Goal: Task Accomplishment & Management: Manage account settings

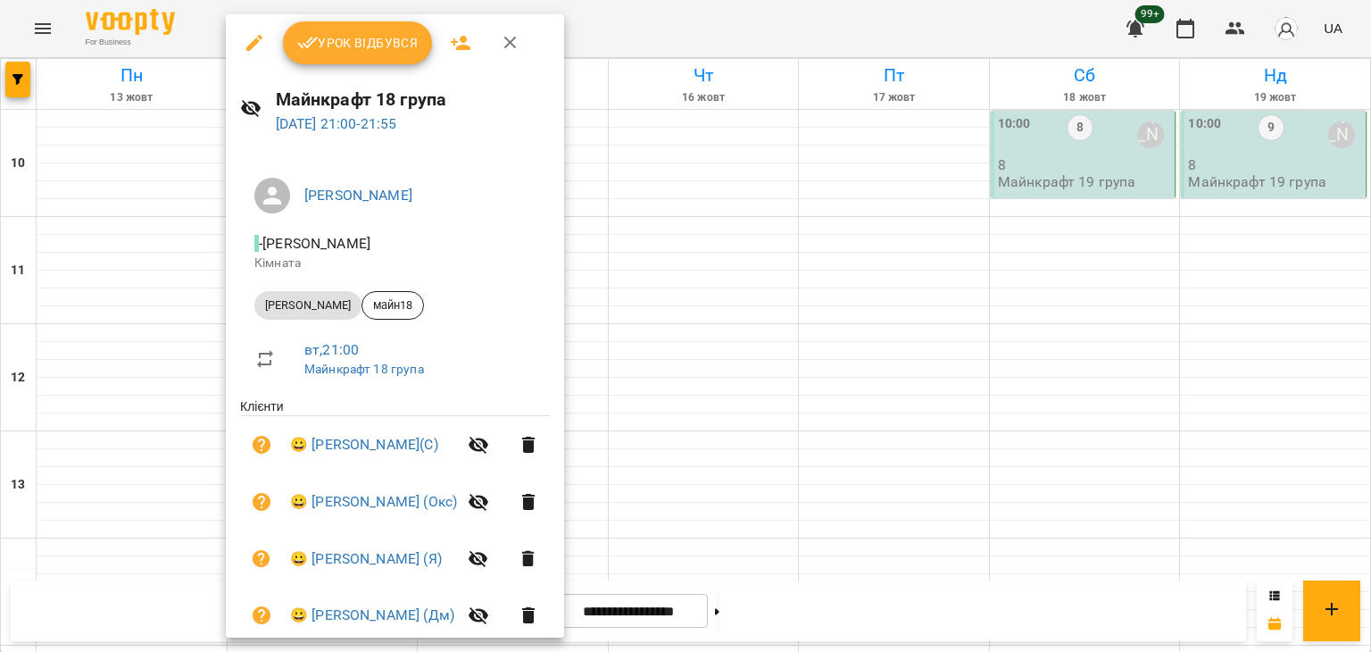
click at [1044, 362] on div at bounding box center [685, 326] width 1371 height 652
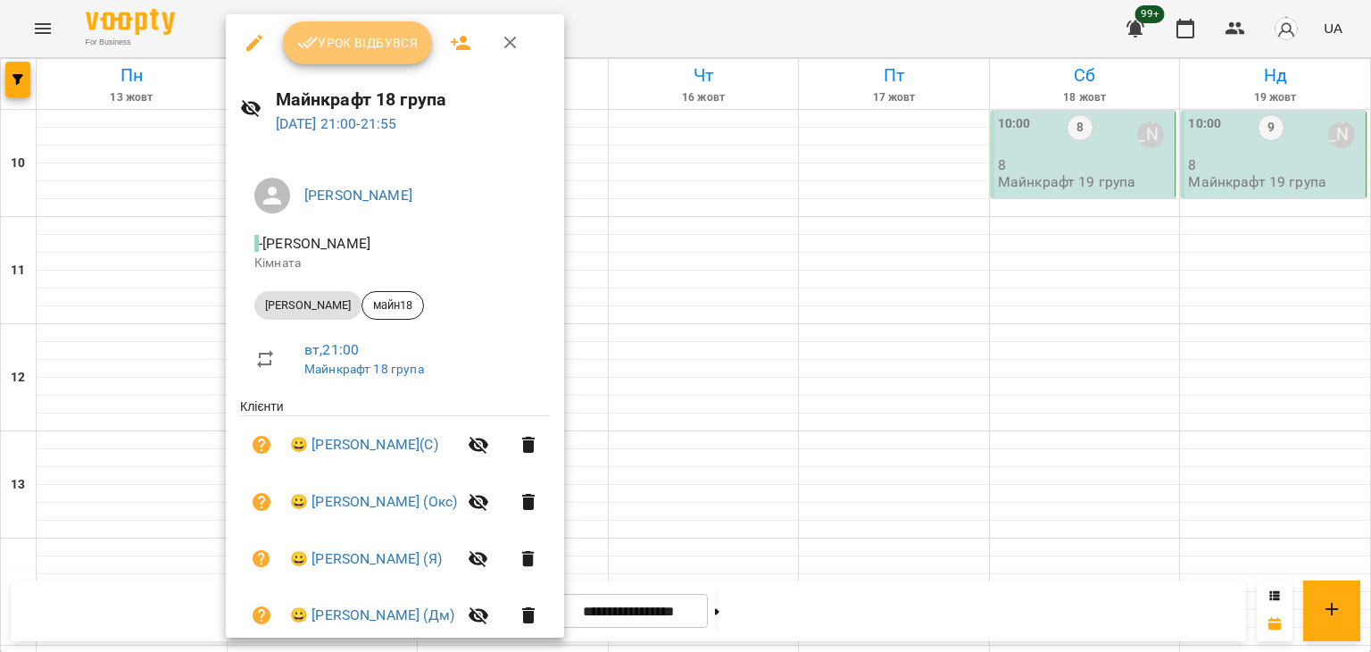
click at [364, 47] on span "Урок відбувся" at bounding box center [357, 42] width 121 height 21
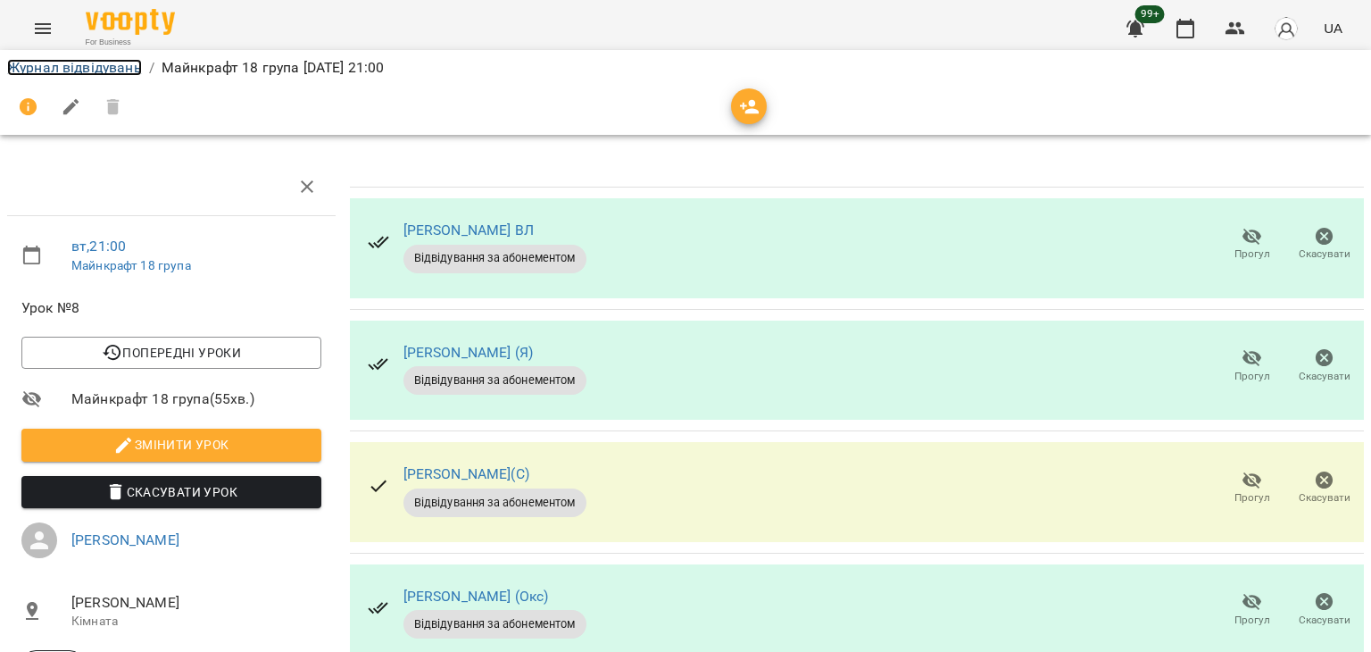
click at [108, 70] on link "Журнал відвідувань" at bounding box center [74, 67] width 135 height 17
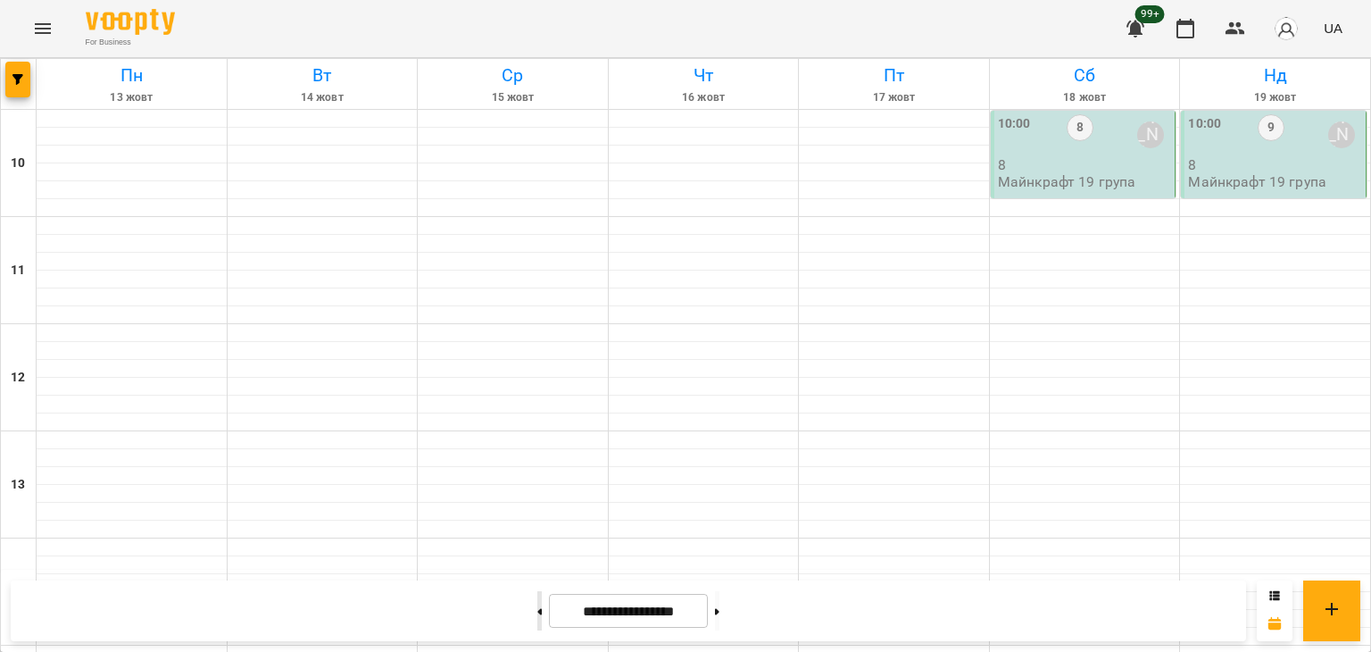
click at [537, 615] on button at bounding box center [539, 610] width 4 height 39
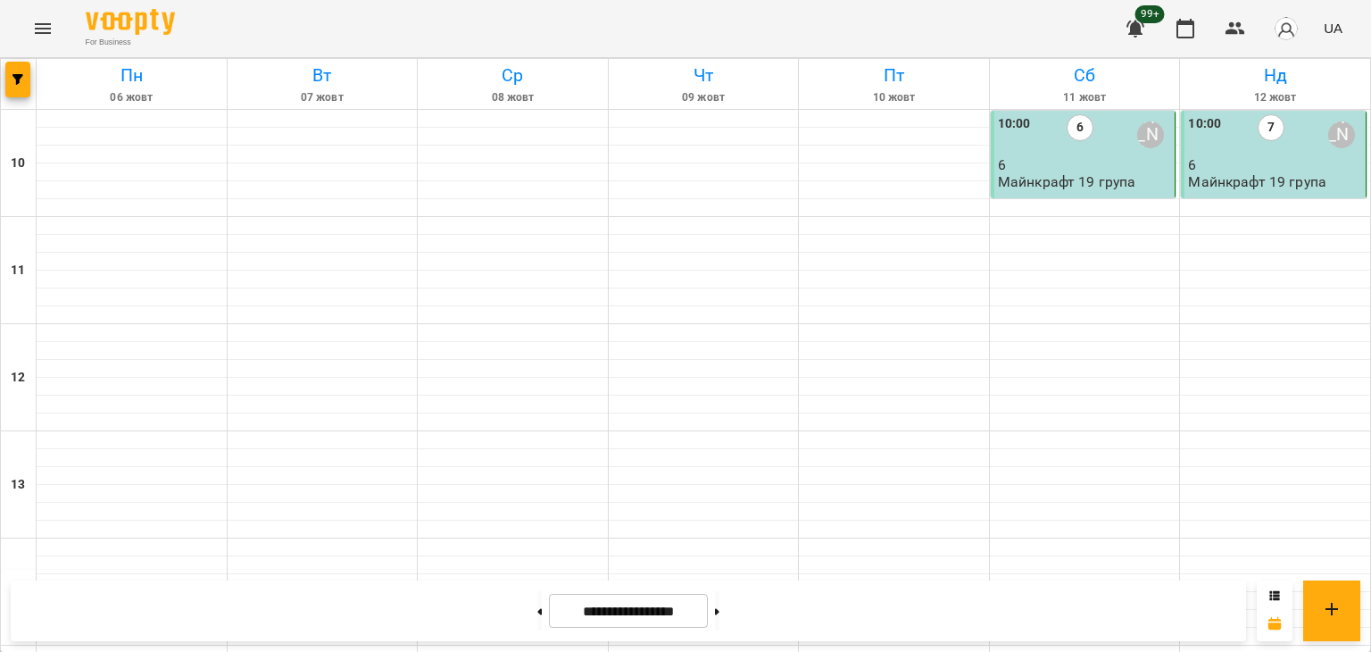
scroll to position [931, 0]
click at [720, 608] on button at bounding box center [717, 610] width 4 height 39
type input "**********"
